Goal: Information Seeking & Learning: Learn about a topic

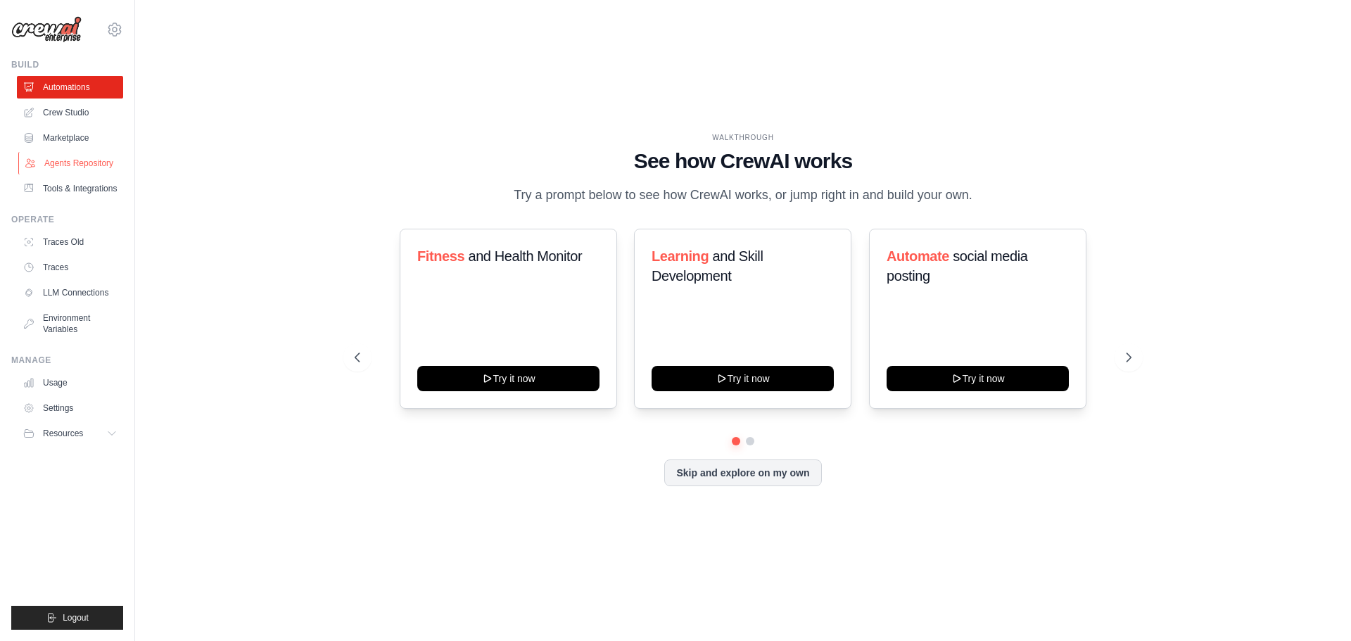
click at [99, 156] on link "Agents Repository" at bounding box center [71, 163] width 106 height 23
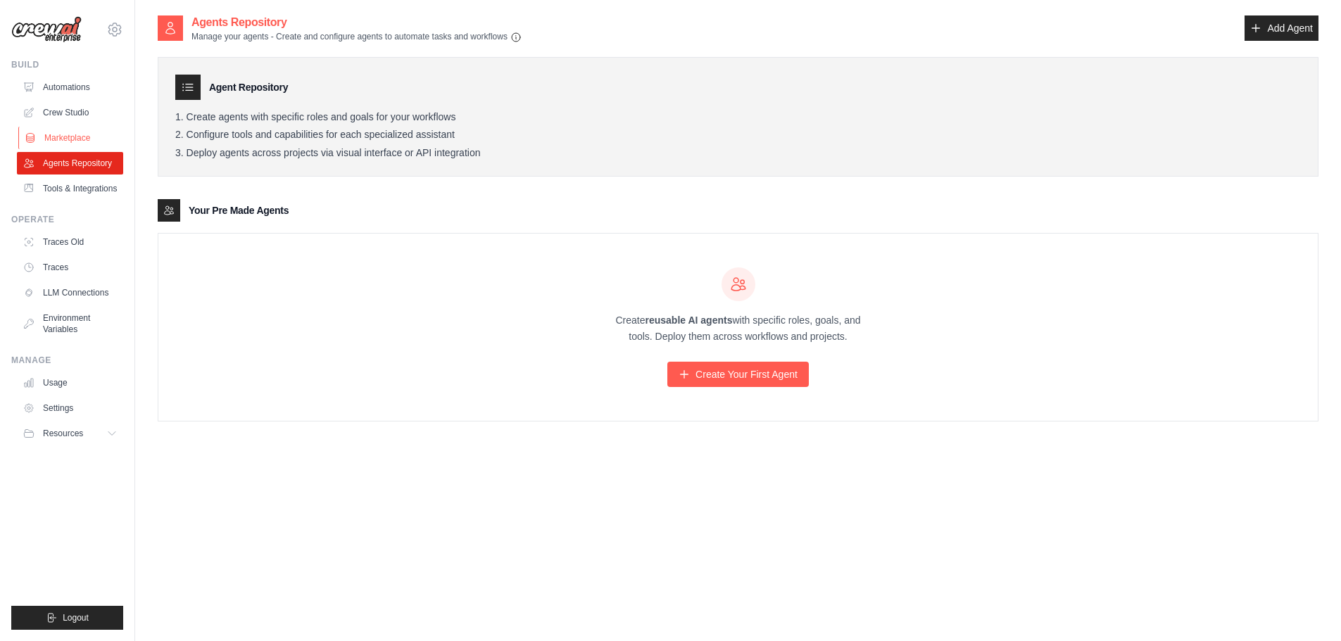
click at [87, 134] on link "Marketplace" at bounding box center [71, 138] width 106 height 23
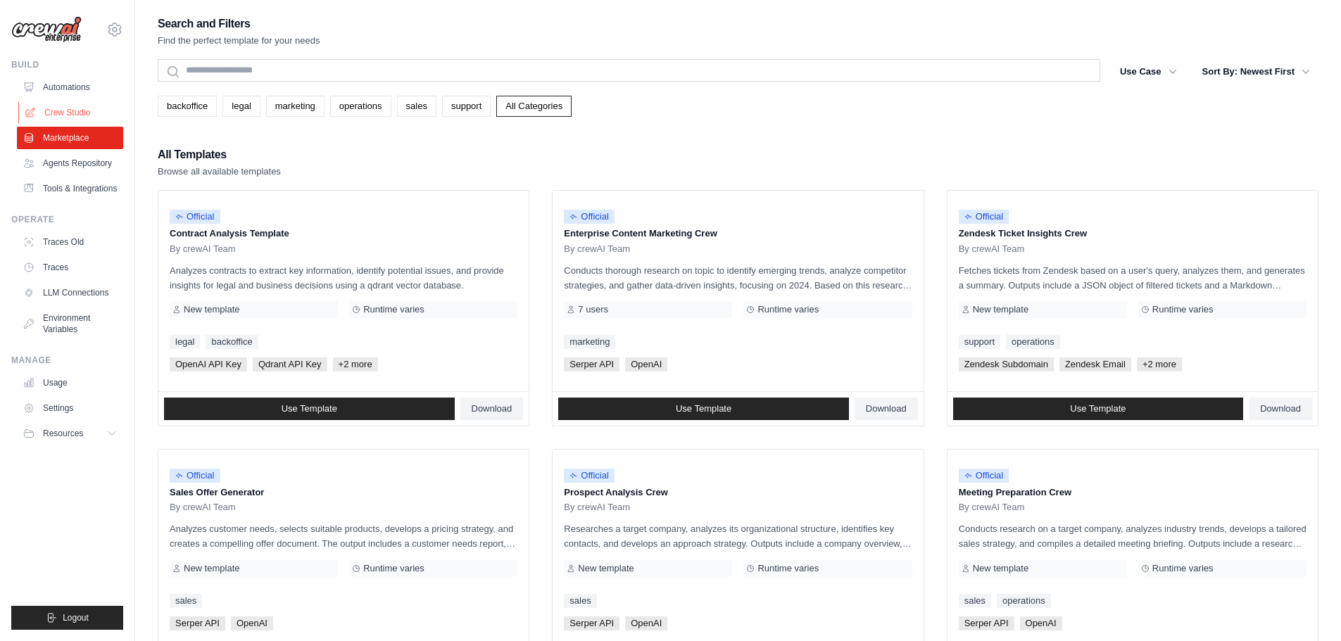
click at [86, 119] on link "Crew Studio" at bounding box center [71, 112] width 106 height 23
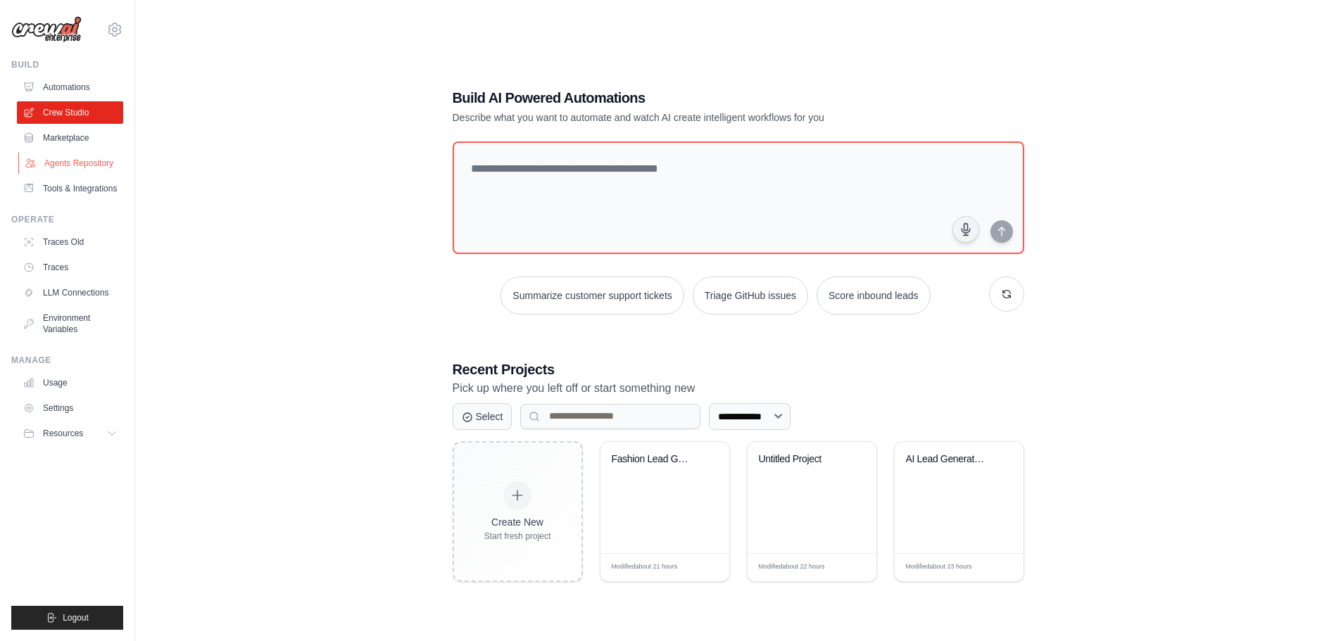
click at [113, 162] on link "Agents Repository" at bounding box center [71, 163] width 106 height 23
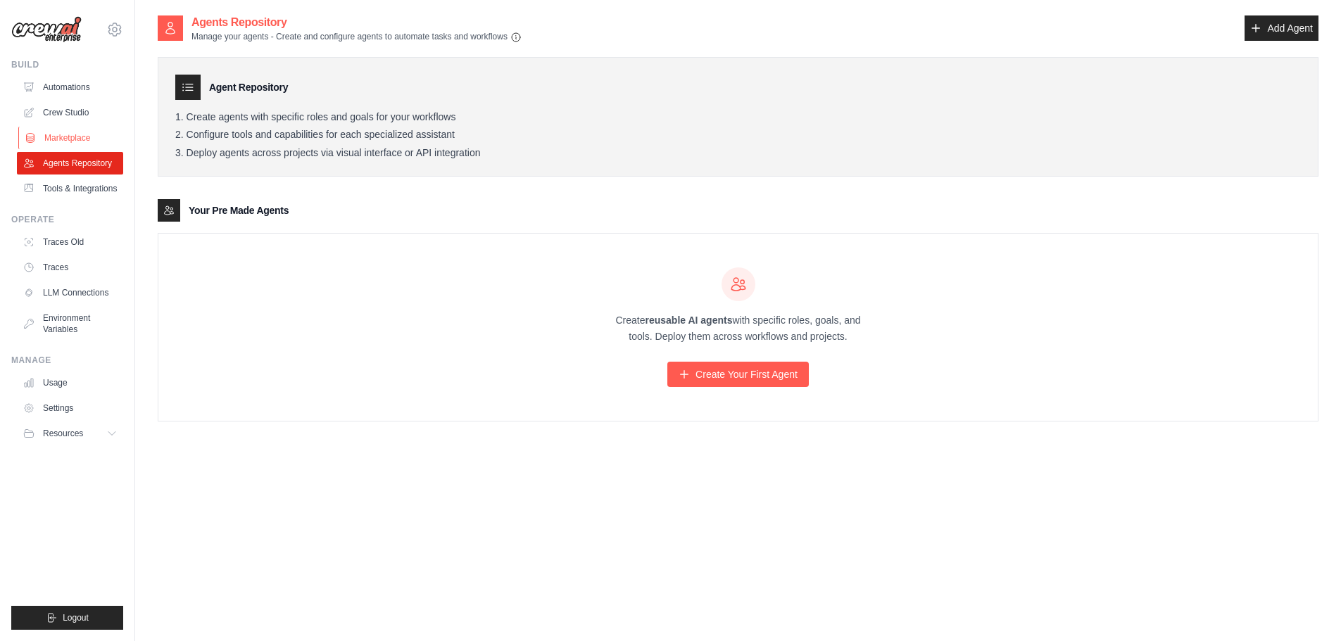
click at [63, 134] on link "Marketplace" at bounding box center [71, 138] width 106 height 23
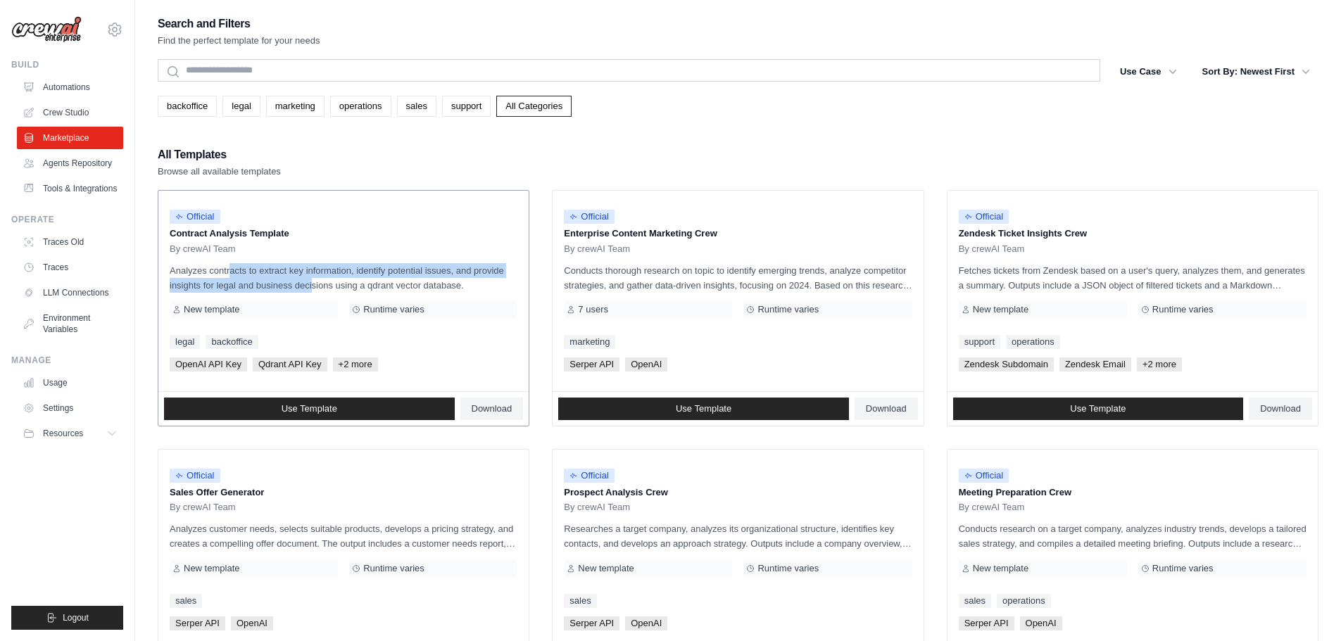
drag, startPoint x: 170, startPoint y: 270, endPoint x: 277, endPoint y: 289, distance: 108.7
click at [275, 289] on p "Analyzes contracts to extract key information, identify potential issues, and p…" at bounding box center [344, 278] width 348 height 30
click at [281, 288] on p "Analyzes contracts to extract key information, identify potential issues, and p…" at bounding box center [344, 278] width 348 height 30
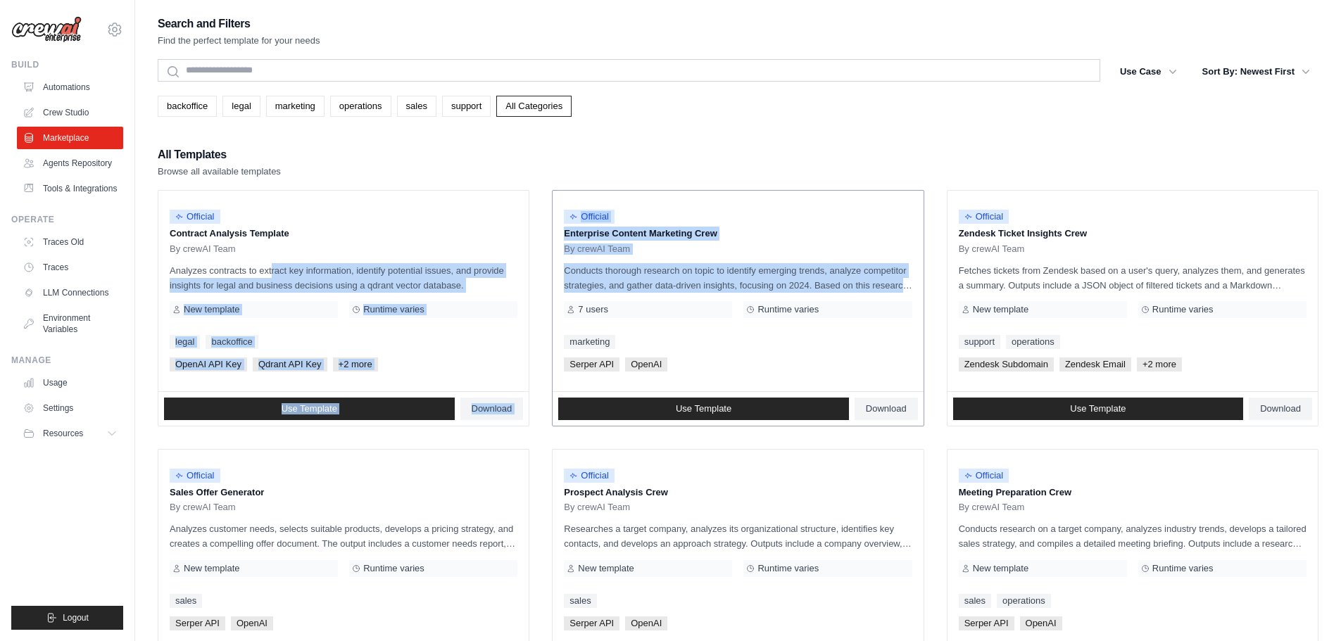
drag, startPoint x: 239, startPoint y: 265, endPoint x: 659, endPoint y: 294, distance: 421.9
click at [731, 264] on p "Conducts thorough research on topic to identify emerging trends, analyze compet…" at bounding box center [738, 278] width 348 height 30
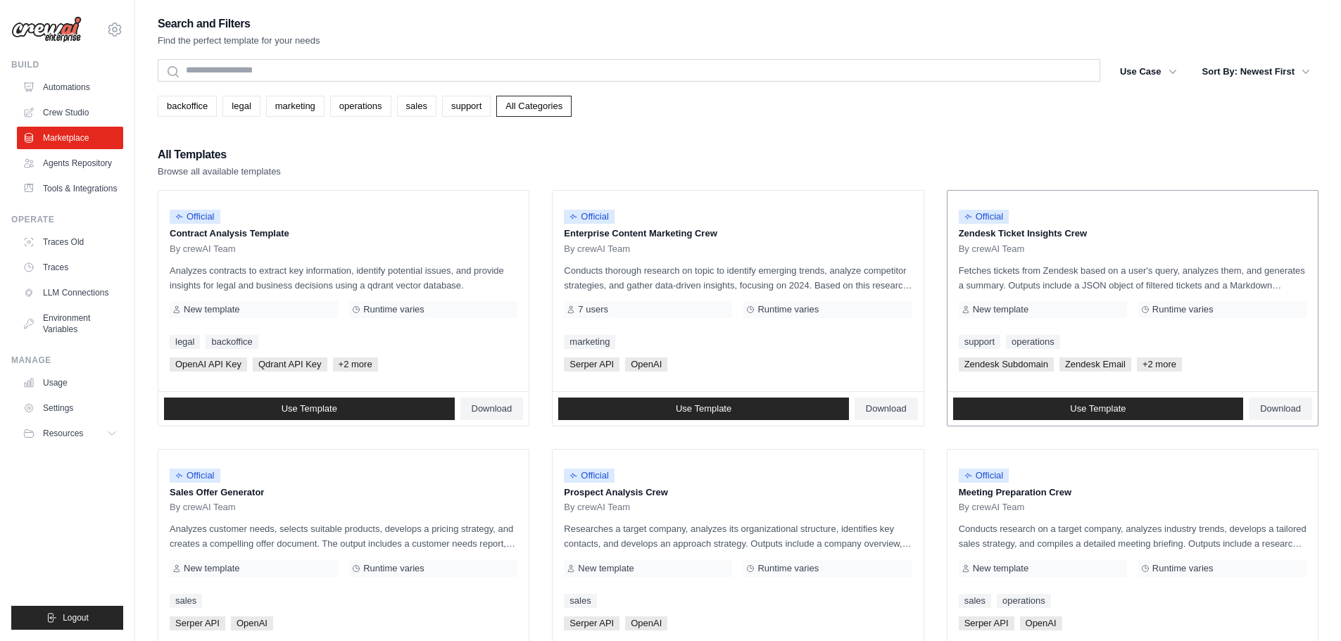
drag, startPoint x: 961, startPoint y: 274, endPoint x: 1165, endPoint y: 298, distance: 204.8
click at [1163, 298] on div "Official Zendesk Ticket Insights Crew By crewAI Team Fetches tickets from [GEOG…" at bounding box center [1132, 291] width 370 height 201
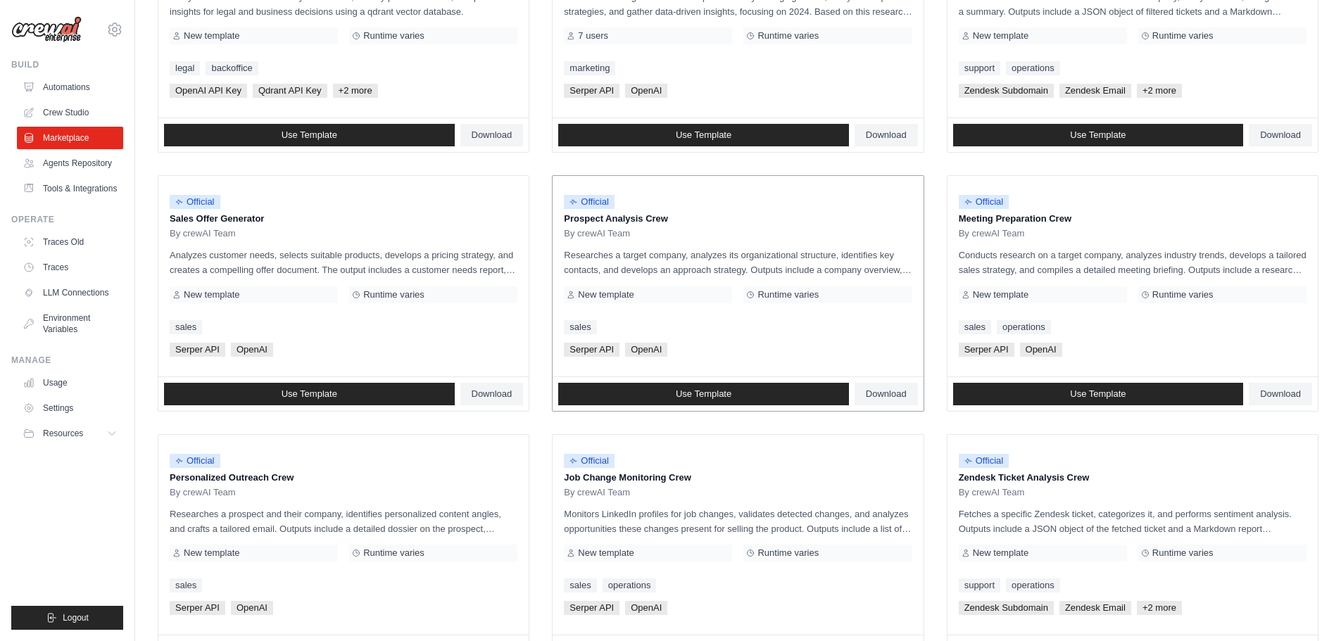
scroll to position [282, 0]
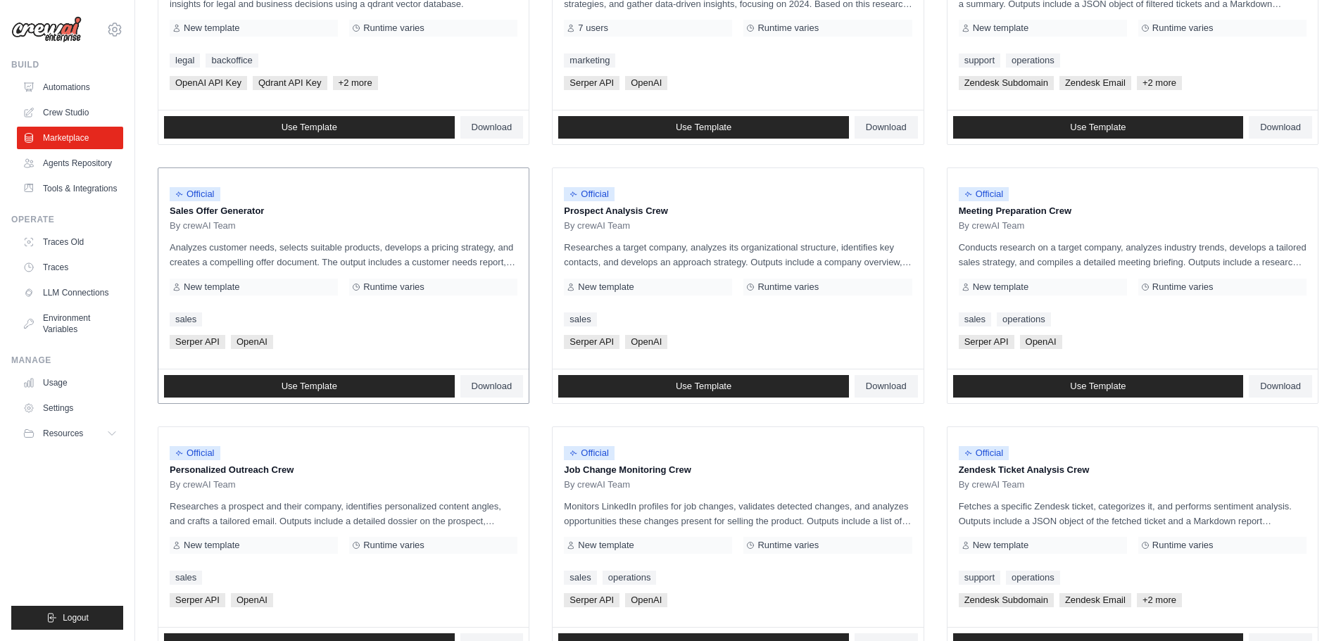
drag, startPoint x: 170, startPoint y: 244, endPoint x: 435, endPoint y: 283, distance: 267.4
click at [435, 283] on div "Official Sales Offer Generator By crewAI Team Analyzes customer needs, selects …" at bounding box center [343, 268] width 370 height 201
click at [371, 314] on div "sales" at bounding box center [344, 319] width 348 height 14
click at [336, 382] on span "Use Template" at bounding box center [310, 386] width 56 height 11
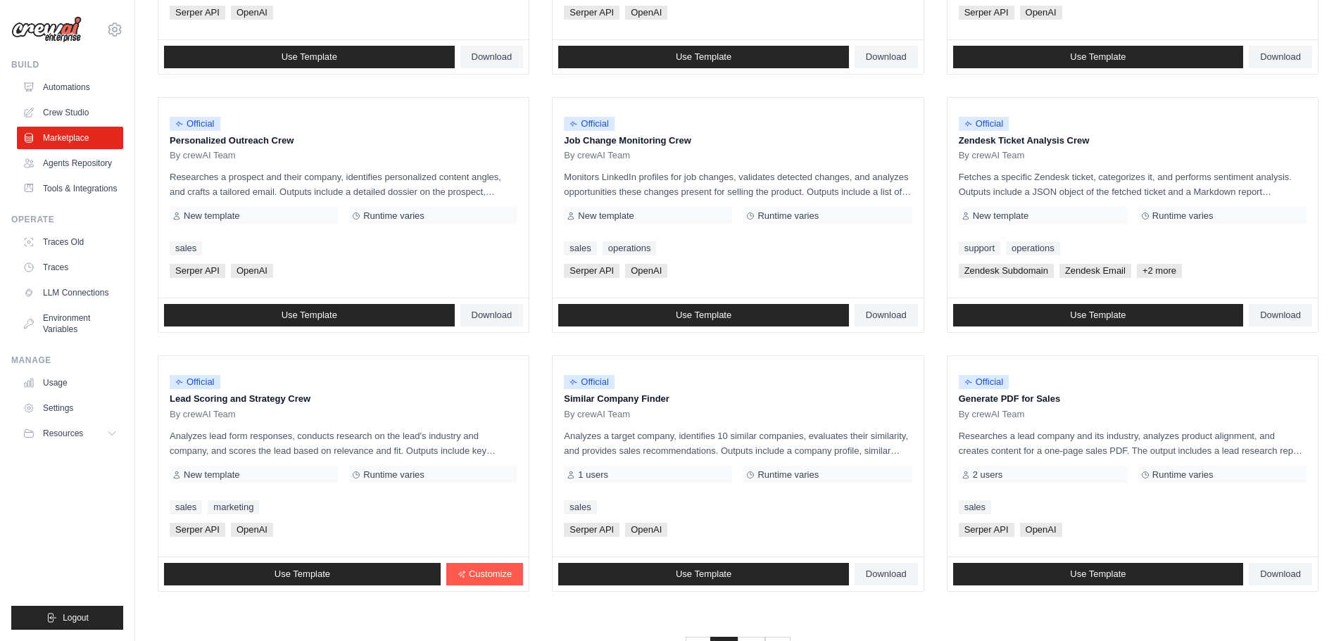
scroll to position [663, 0]
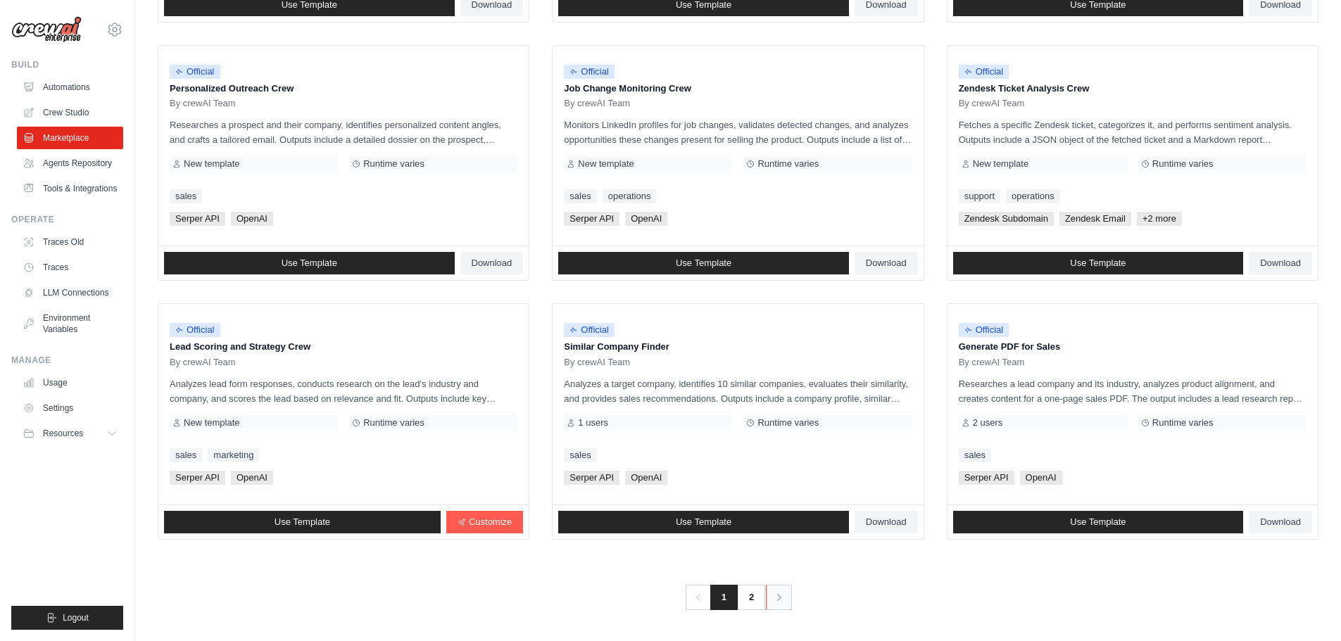
click at [775, 601] on icon "Pagination" at bounding box center [779, 597] width 14 height 14
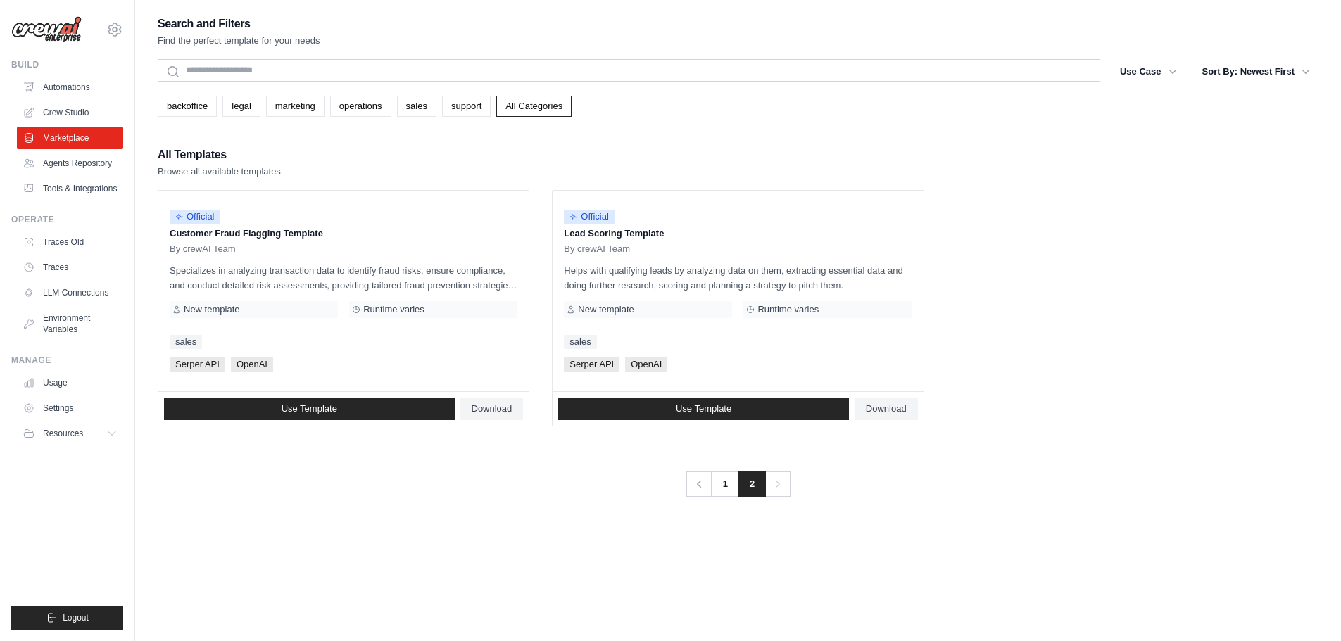
click at [740, 482] on span "2" at bounding box center [751, 484] width 27 height 25
click at [733, 482] on link "1" at bounding box center [726, 484] width 28 height 25
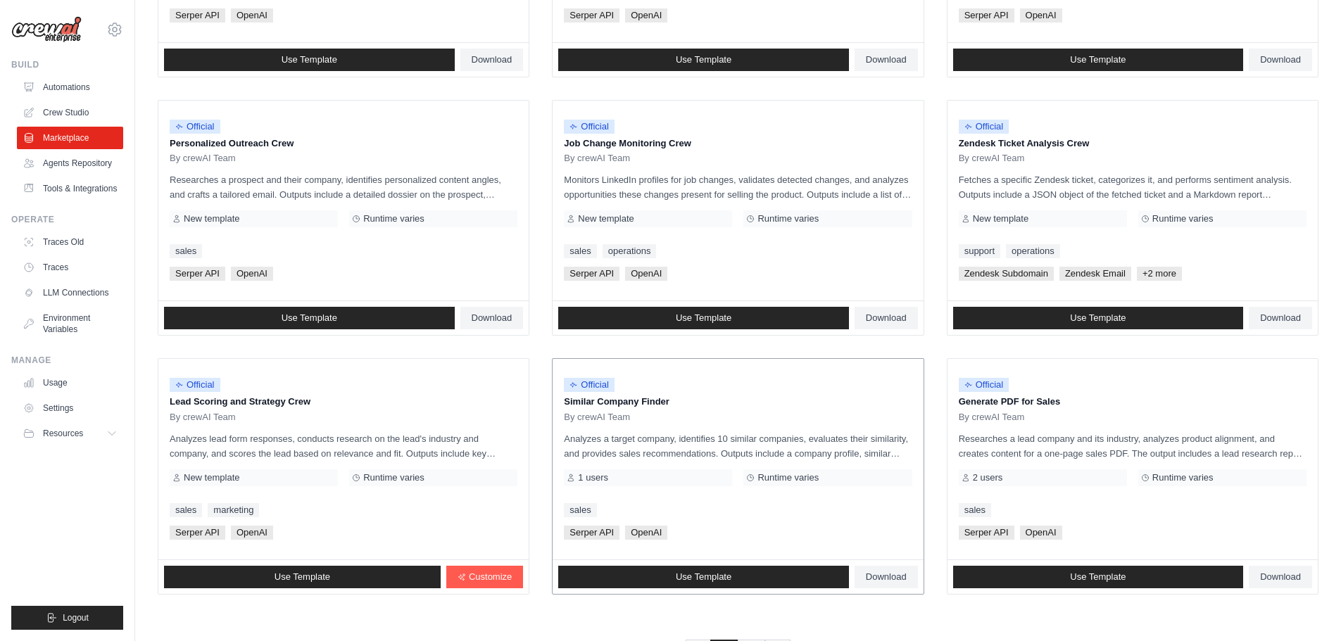
scroll to position [663, 0]
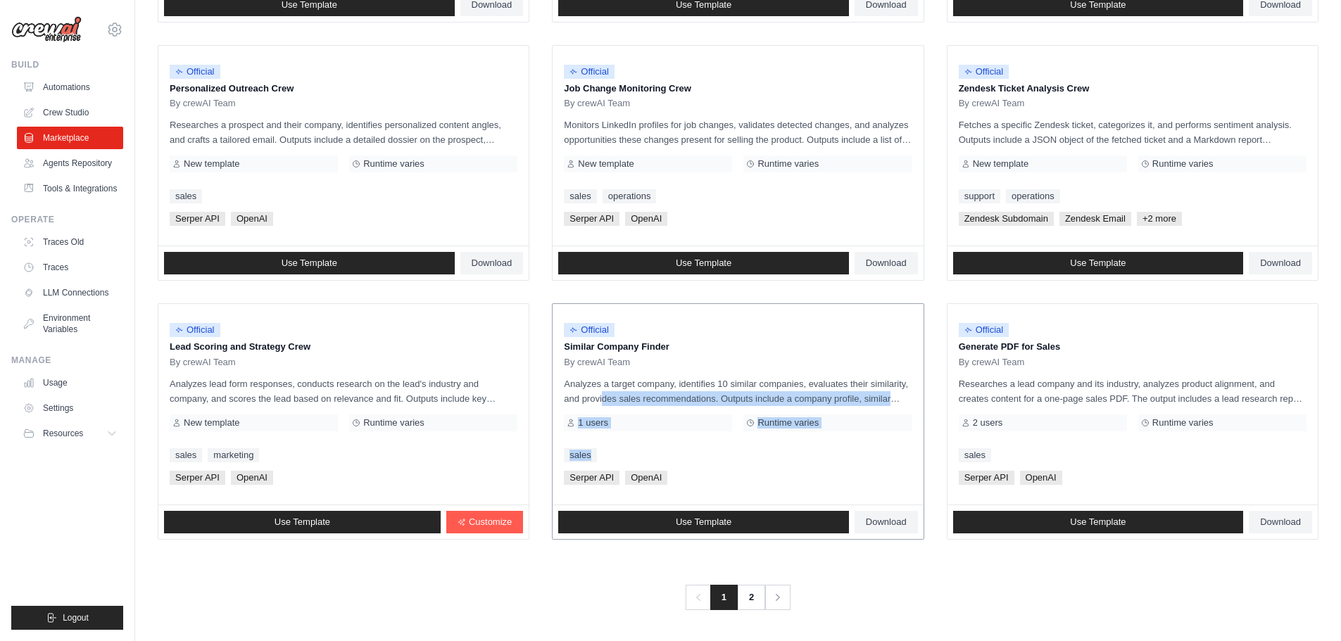
drag, startPoint x: 557, startPoint y: 398, endPoint x: 789, endPoint y: 452, distance: 237.8
click at [764, 446] on div "Official Similar Company Finder By crewAI Team Analyzes a target company, ident…" at bounding box center [737, 404] width 370 height 201
click at [804, 455] on div "sales" at bounding box center [738, 455] width 348 height 14
click at [72, 380] on link "Usage" at bounding box center [71, 383] width 106 height 23
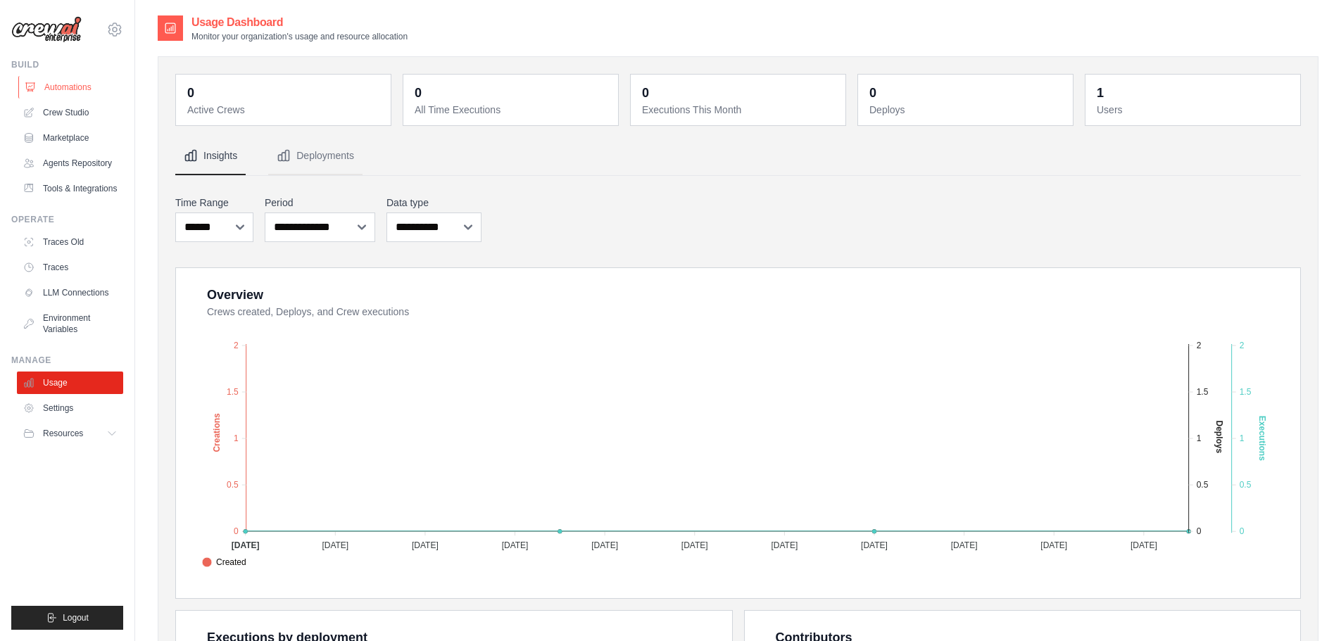
click at [46, 89] on link "Automations" at bounding box center [71, 87] width 106 height 23
